Goal: Transaction & Acquisition: Purchase product/service

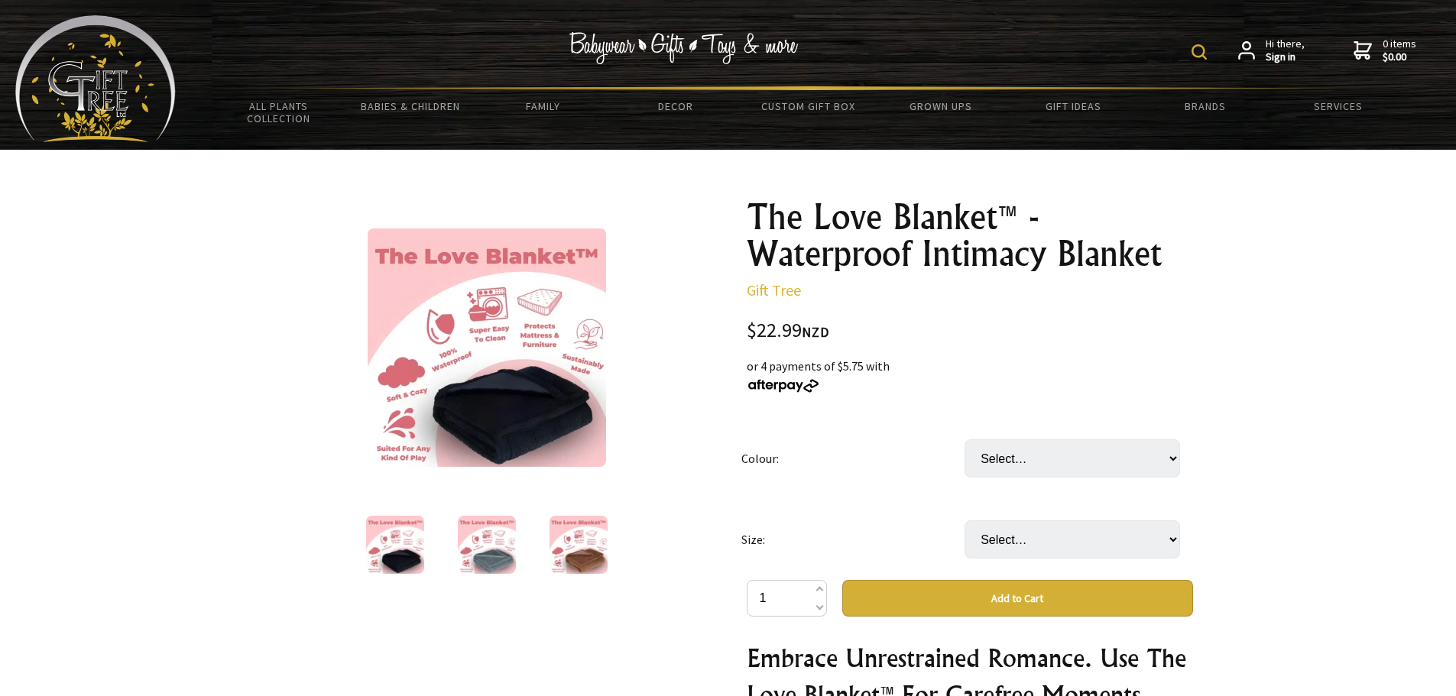
click at [494, 562] on img at bounding box center [487, 545] width 58 height 58
click at [587, 559] on img at bounding box center [578, 545] width 58 height 58
click at [403, 552] on img at bounding box center [395, 545] width 58 height 58
drag, startPoint x: 747, startPoint y: 214, endPoint x: 1220, endPoint y: 255, distance: 474.0
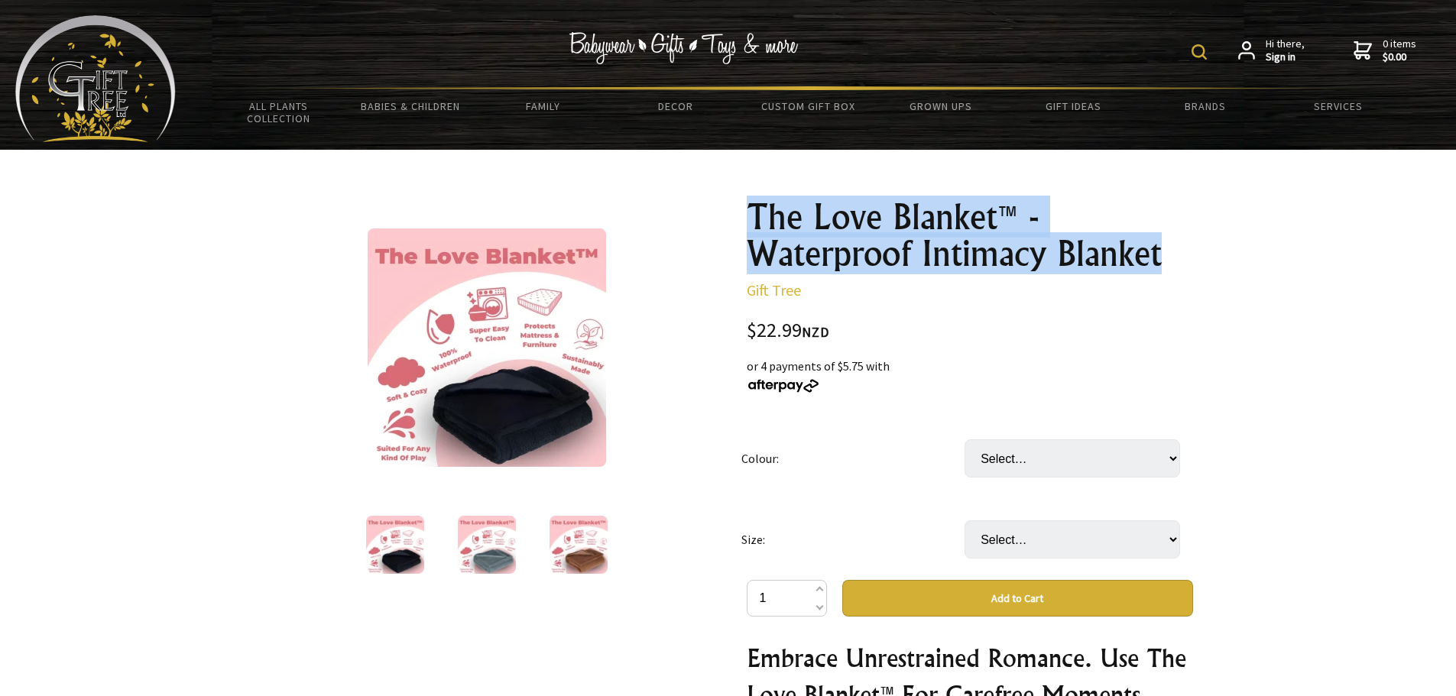
drag, startPoint x: 743, startPoint y: 203, endPoint x: 1168, endPoint y: 249, distance: 427.3
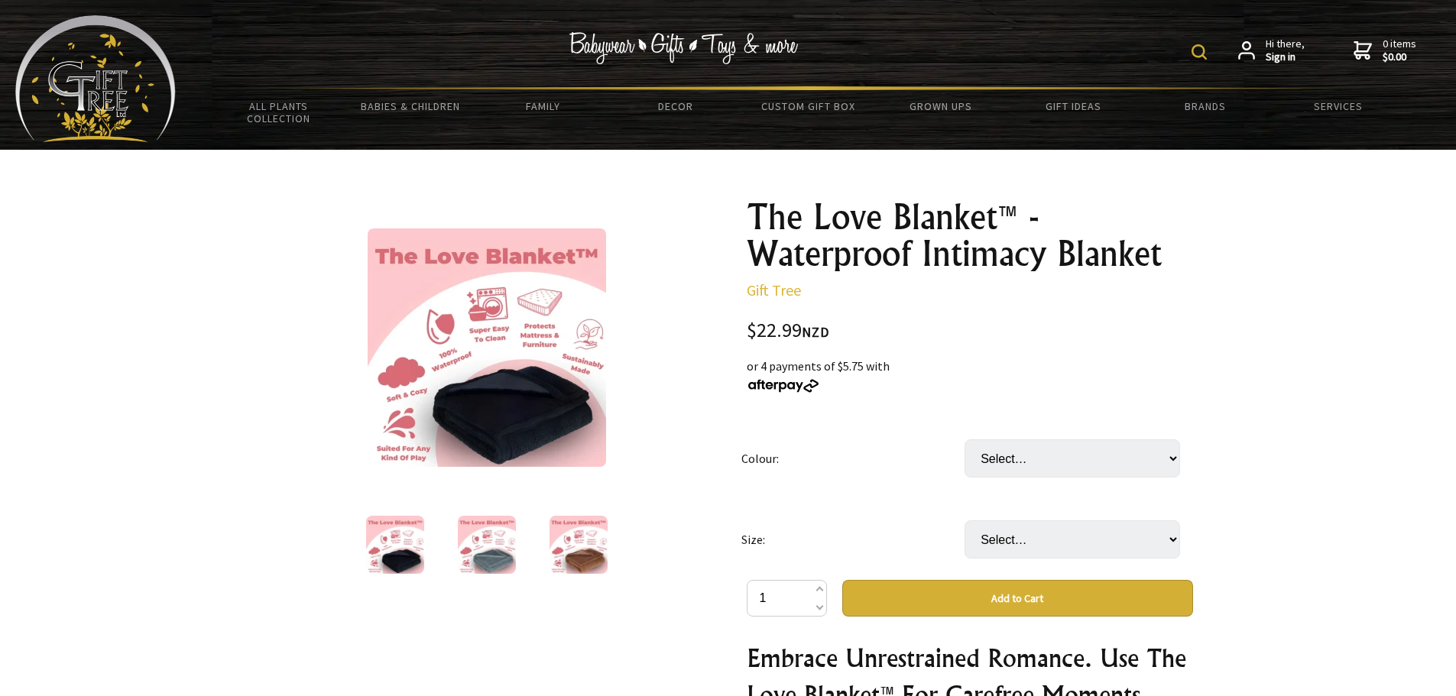
click at [1129, 330] on div "$22.99 NZD" at bounding box center [970, 331] width 446 height 21
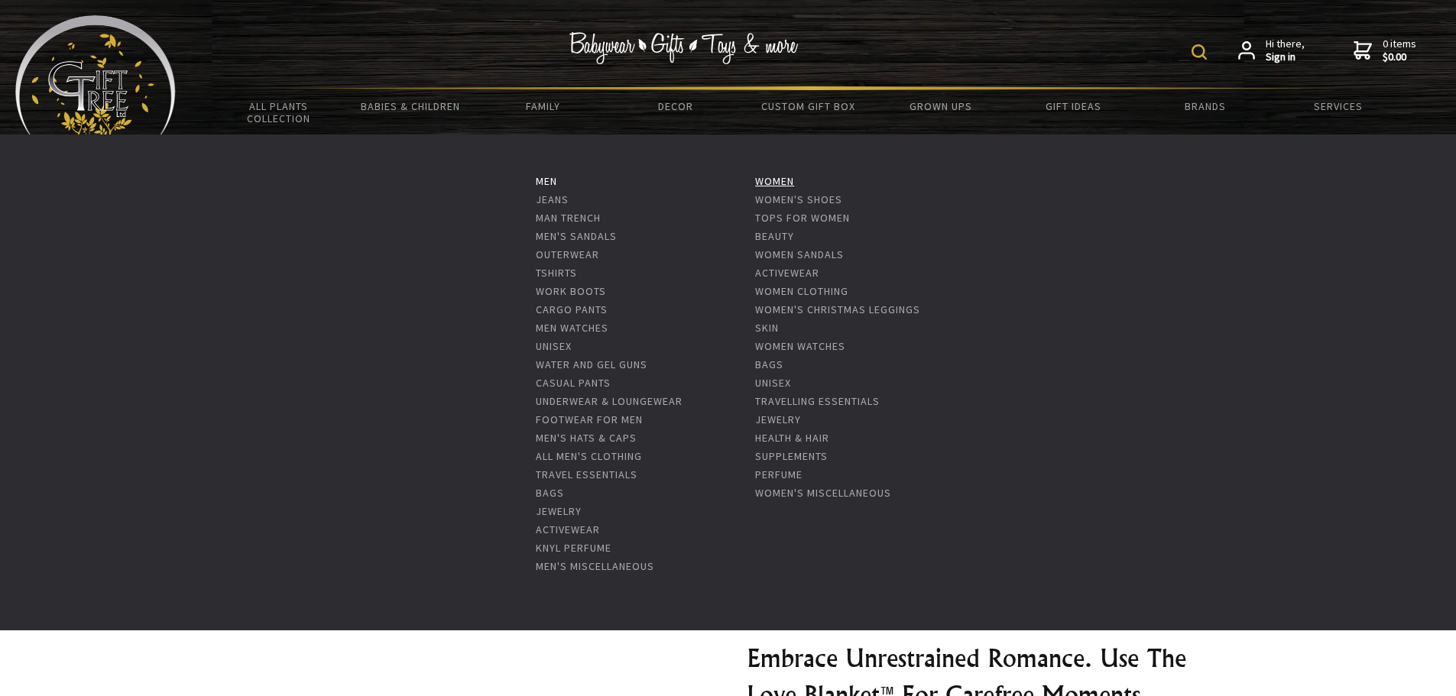
click at [774, 180] on link "Women" at bounding box center [774, 181] width 39 height 14
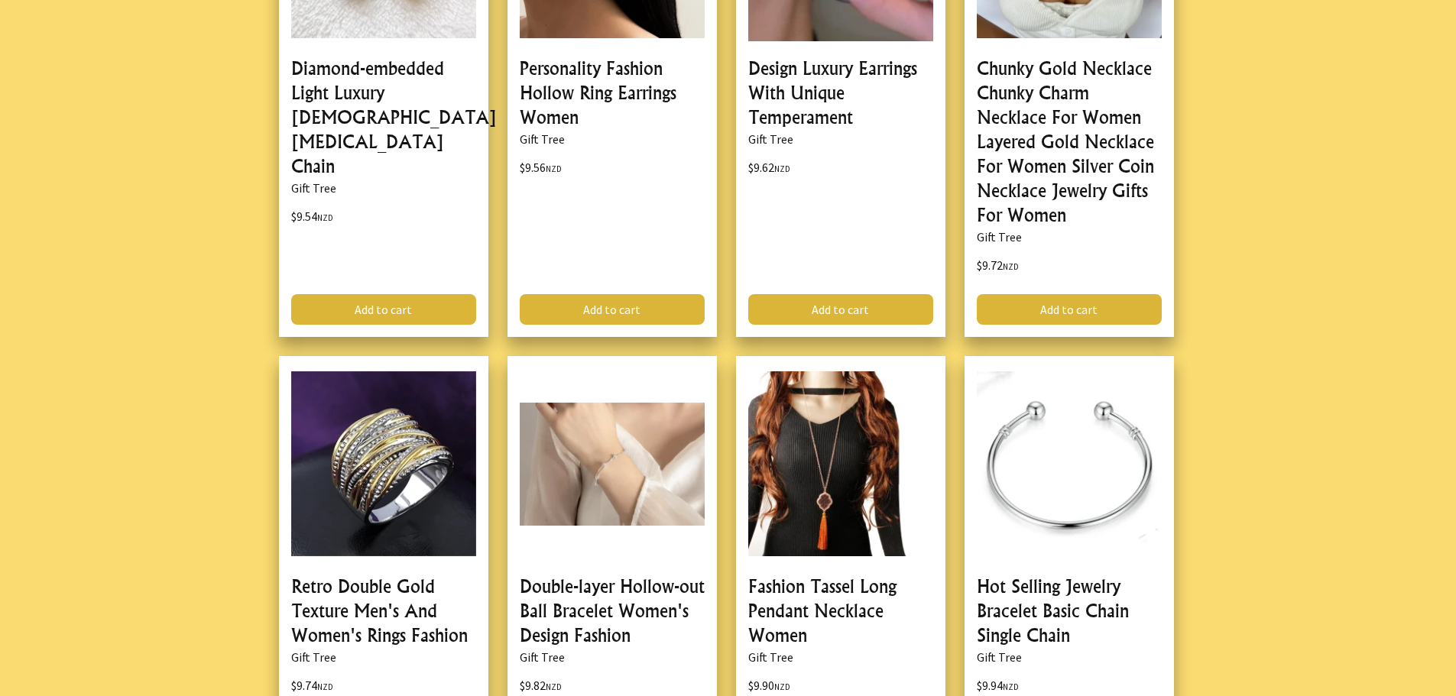
scroll to position [4279, 0]
